Goal: Task Accomplishment & Management: Manage account settings

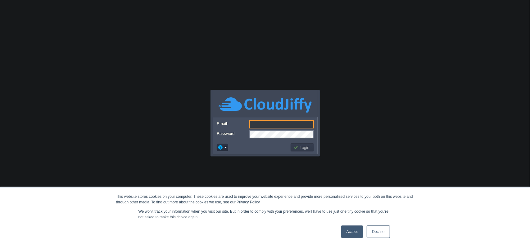
type input "[DOMAIN_NAME][EMAIL_ADDRESS][DOMAIN_NAME]"
click at [307, 147] on button "Login" at bounding box center [302, 147] width 18 height 6
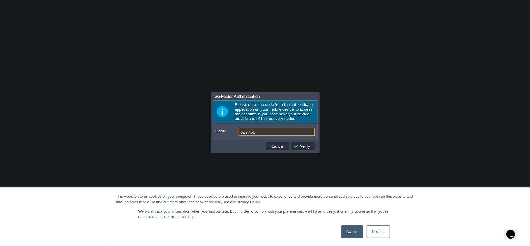
type input "627766"
type input "448638"
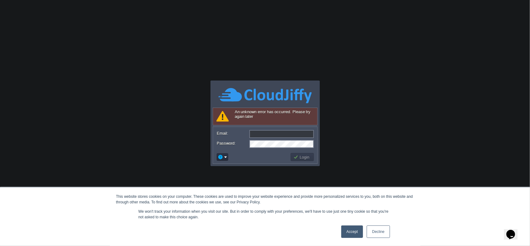
click at [353, 232] on link "Accept" at bounding box center [352, 231] width 22 height 12
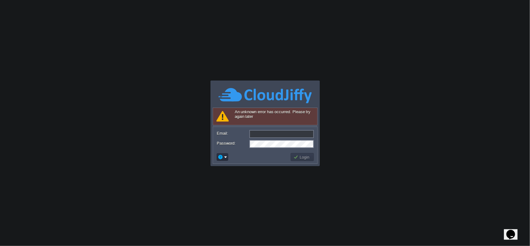
type input "[DOMAIN_NAME][EMAIL_ADDRESS][DOMAIN_NAME]"
click at [302, 157] on button "Login" at bounding box center [302, 157] width 18 height 6
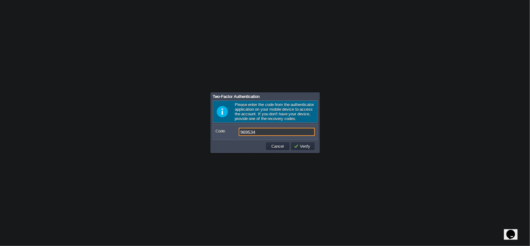
type input "969534"
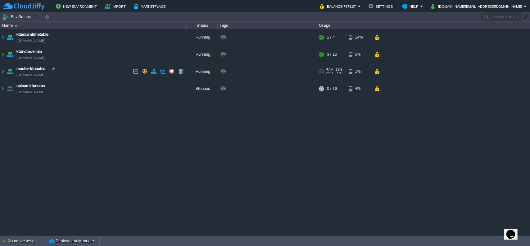
click at [43, 74] on link "[DOMAIN_NAME]" at bounding box center [30, 75] width 29 height 6
